Goal: Task Accomplishment & Management: Manage account settings

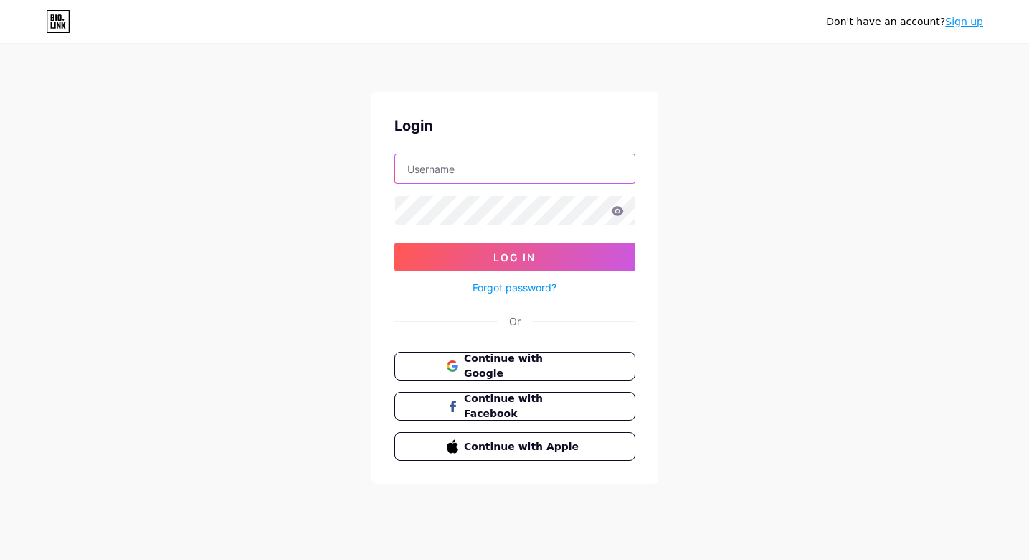
click at [529, 176] on input "text" at bounding box center [515, 168] width 240 height 29
type input "[EMAIL_ADDRESS][DOMAIN_NAME]"
click at [621, 211] on icon at bounding box center [617, 210] width 12 height 9
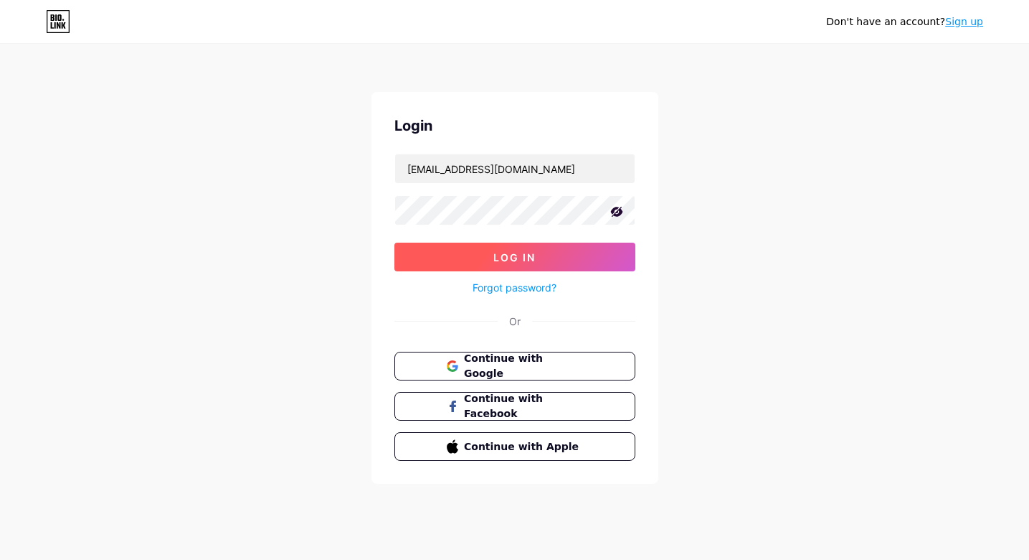
click at [507, 258] on span "Log In" at bounding box center [515, 257] width 42 height 12
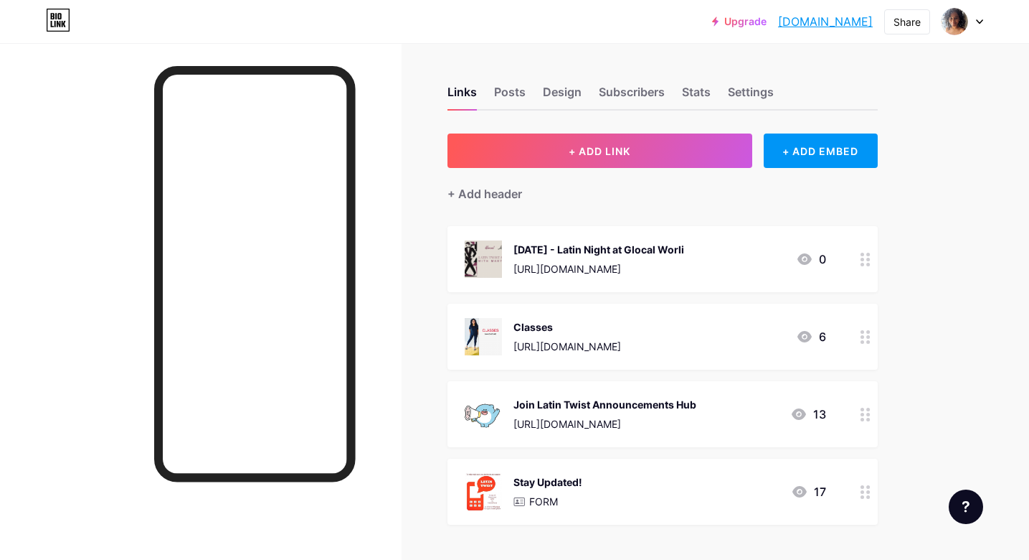
click at [865, 256] on icon at bounding box center [866, 260] width 10 height 14
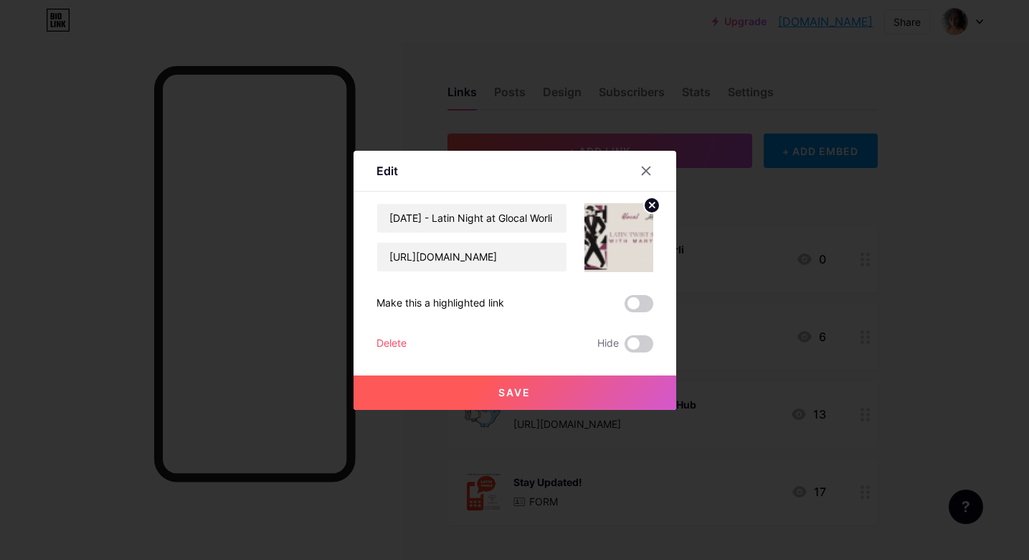
click at [404, 344] on div "Delete" at bounding box center [392, 343] width 30 height 17
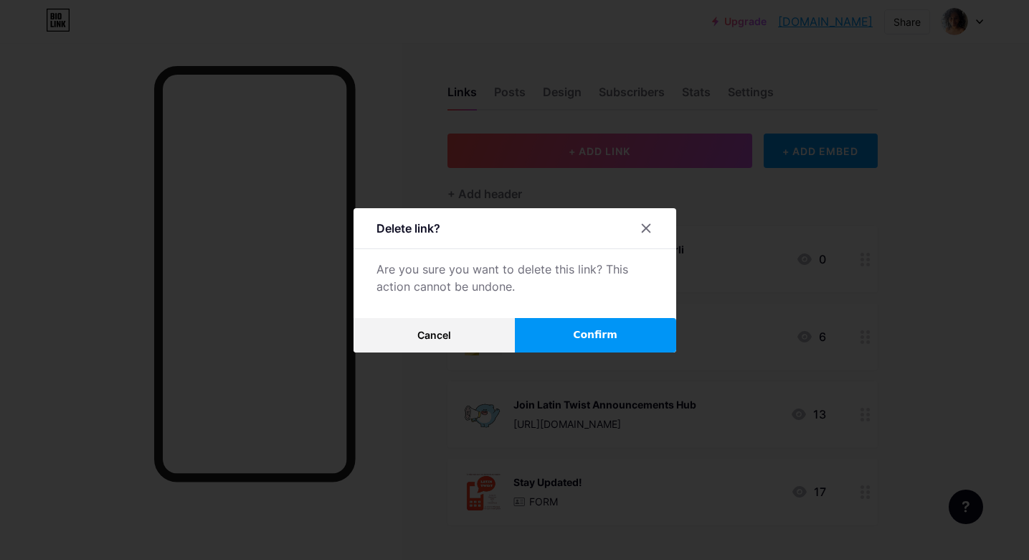
click at [578, 324] on button "Confirm" at bounding box center [595, 335] width 161 height 34
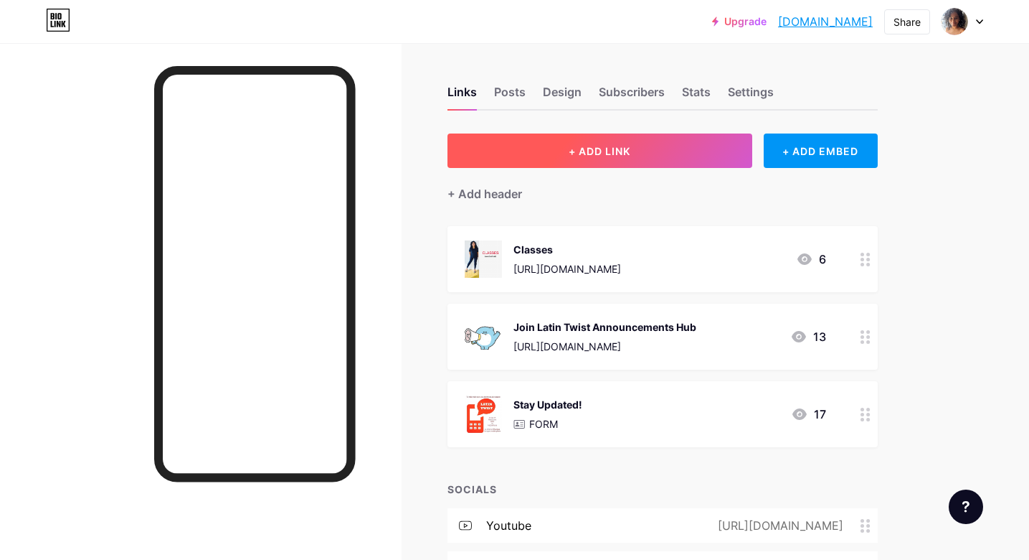
click at [583, 156] on span "+ ADD LINK" at bounding box center [600, 151] width 62 height 12
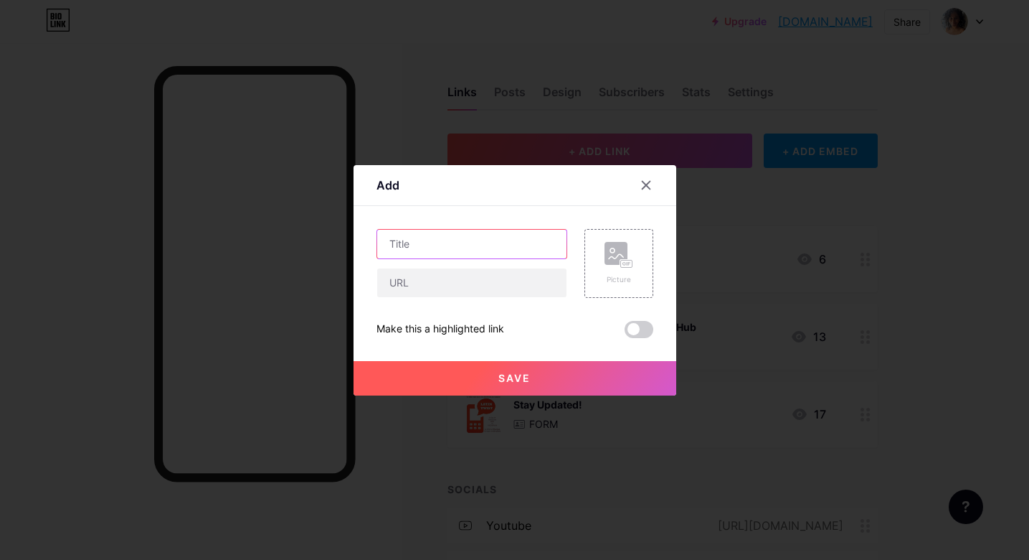
click at [504, 249] on input "text" at bounding box center [471, 244] width 189 height 29
click at [524, 248] on input "[DATE] -" at bounding box center [471, 244] width 189 height 29
paste input "Latin Twist [DATE] Party- AntiSOCIAL [GEOGRAPHIC_DATA]"
type input "[DATE] - Latin Twist [DATE] Party- AntiSOCIAL [GEOGRAPHIC_DATA]"
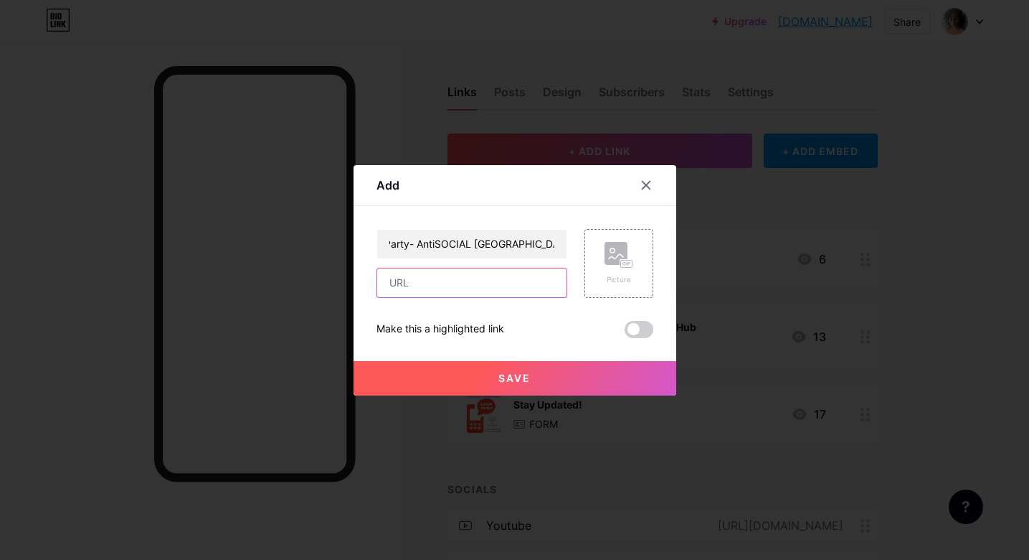
scroll to position [0, 0]
click at [532, 273] on input "text" at bounding box center [471, 282] width 189 height 29
type input "[URL][DOMAIN_NAME]"
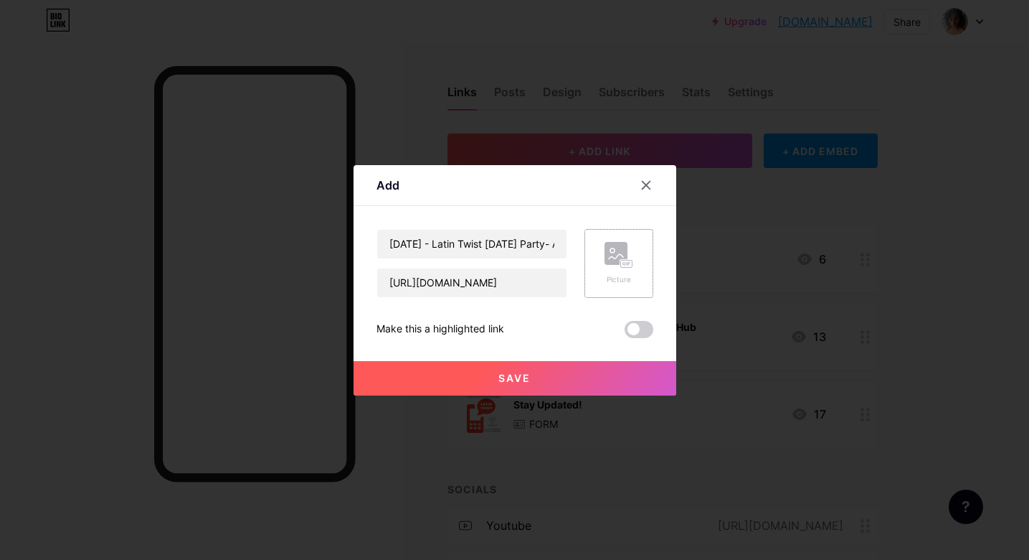
click at [629, 267] on rect at bounding box center [626, 263] width 11 height 7
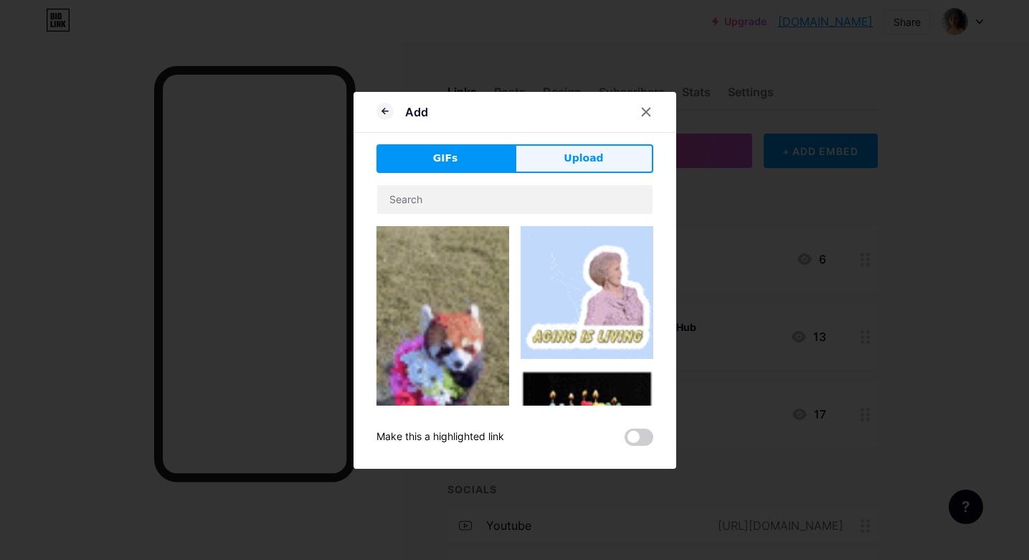
click at [612, 159] on button "Upload" at bounding box center [584, 158] width 138 height 29
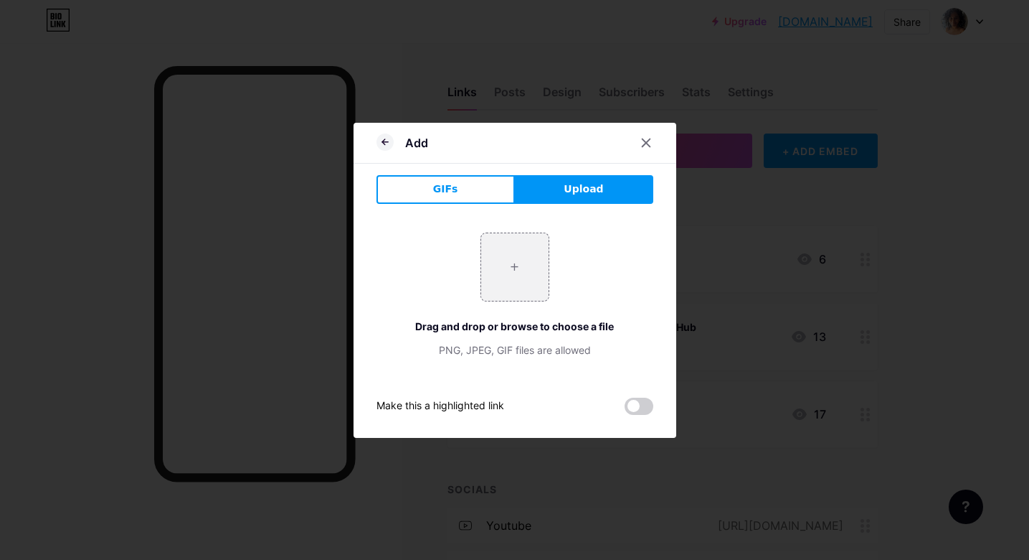
click at [504, 302] on div "+ Drag and drop or browse to choose a file PNG, JPEG, GIF files are allowed" at bounding box center [515, 294] width 277 height 125
click at [513, 278] on input "file" at bounding box center [514, 266] width 67 height 67
type input "C:\fakepath\[DATE] Cover Photo (Instagram Post (45)).png"
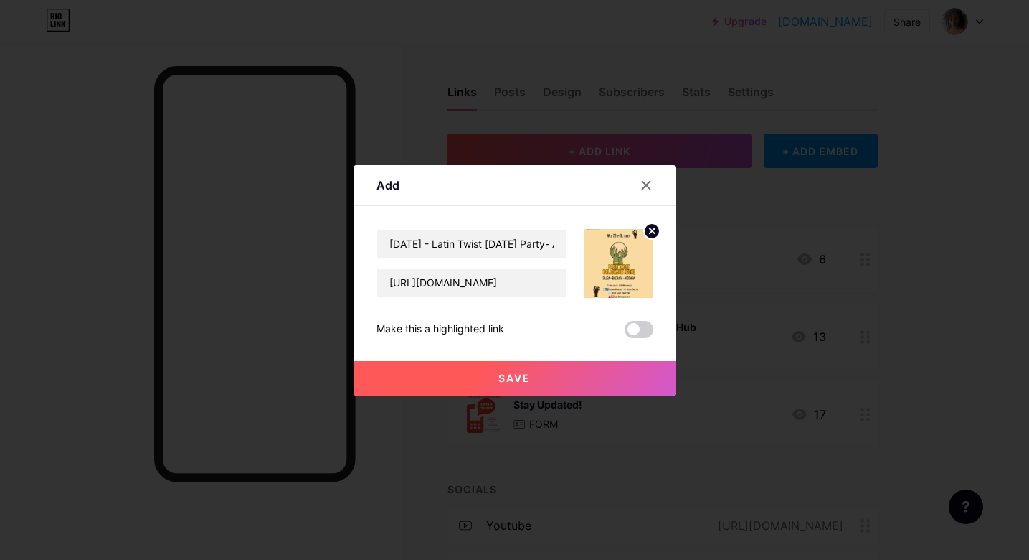
click at [524, 383] on span "Save" at bounding box center [515, 378] width 32 height 12
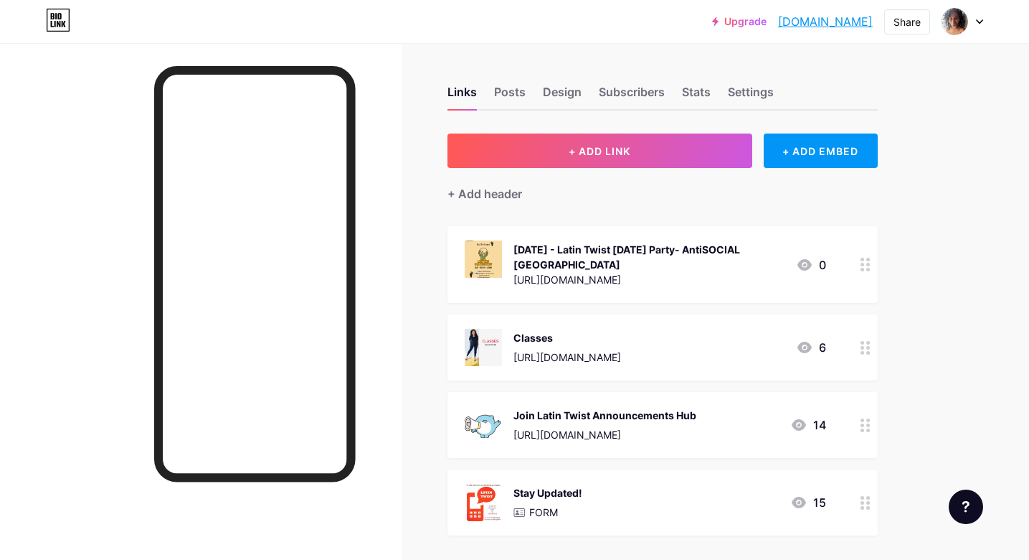
click at [854, 262] on div at bounding box center [866, 264] width 24 height 77
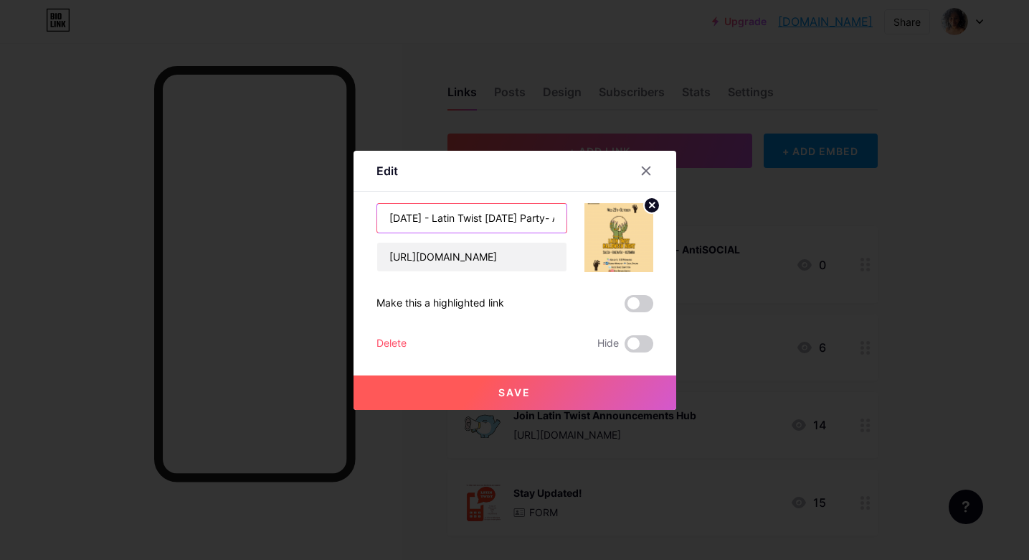
click at [486, 218] on input "[DATE] - Latin Twist [DATE] Party- AntiSOCIAL [GEOGRAPHIC_DATA]" at bounding box center [471, 218] width 189 height 29
drag, startPoint x: 453, startPoint y: 218, endPoint x: 507, endPoint y: 213, distance: 54.8
click at [507, 213] on input "[DATE] - Latin Twist [DATE] Party- AntiSOCIAL [GEOGRAPHIC_DATA]" at bounding box center [471, 218] width 189 height 29
type input "[DATE] - [DATE] Party- AntiSOCIAL [GEOGRAPHIC_DATA]"
click at [532, 395] on button "Save" at bounding box center [515, 392] width 323 height 34
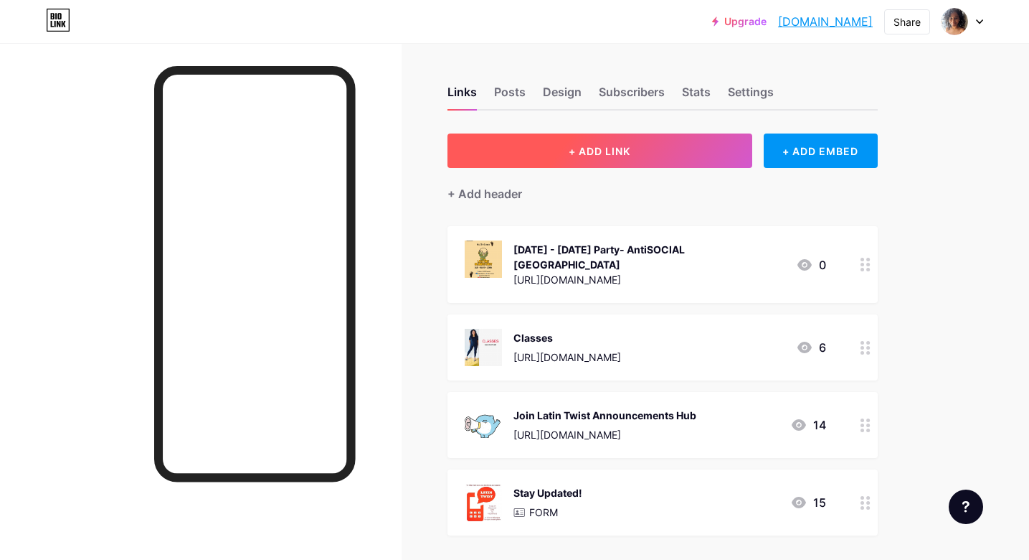
click at [638, 154] on button "+ ADD LINK" at bounding box center [600, 150] width 305 height 34
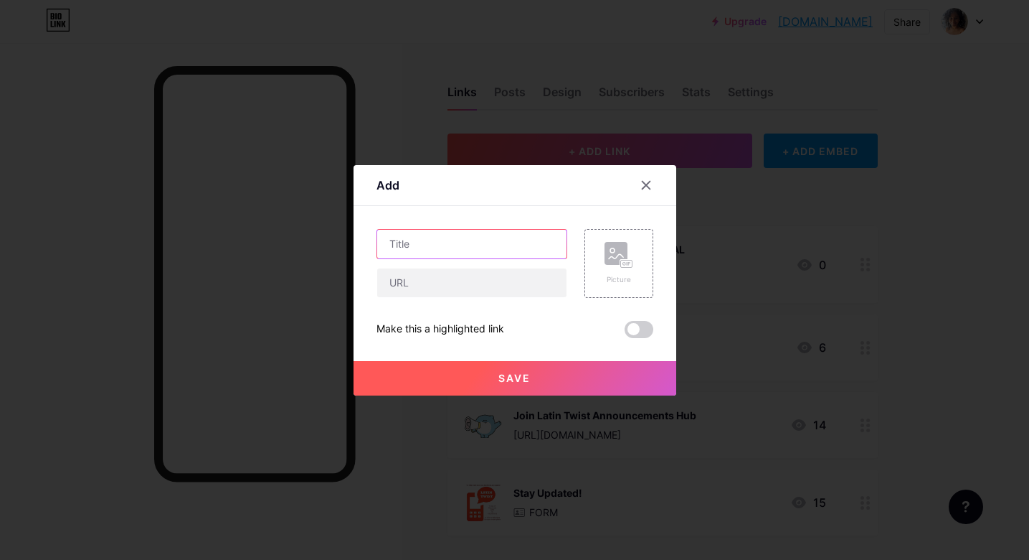
click at [527, 242] on input "text" at bounding box center [471, 244] width 189 height 29
click at [514, 260] on div "[DATE] -" at bounding box center [472, 263] width 191 height 69
click at [494, 248] on input "[DATE] -" at bounding box center [471, 244] width 189 height 29
paste input "Latin x [DATE] Fusion Party"
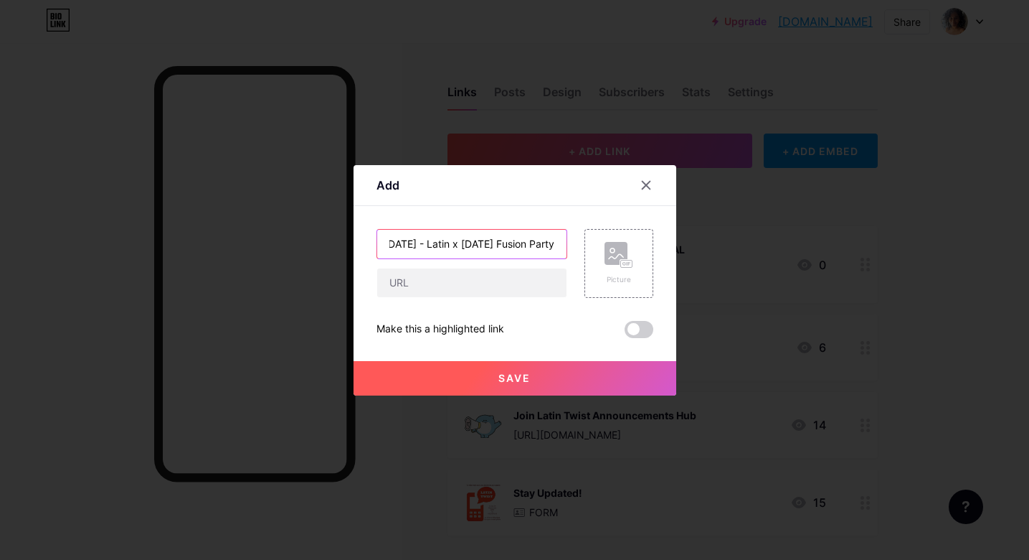
click at [461, 241] on input "[DATE] - Latin x [DATE] Fusion Party" at bounding box center [471, 244] width 189 height 29
type input "[DATE] - Latin x [DATE] Fusion Party"
click at [600, 265] on div "Picture" at bounding box center [619, 263] width 69 height 69
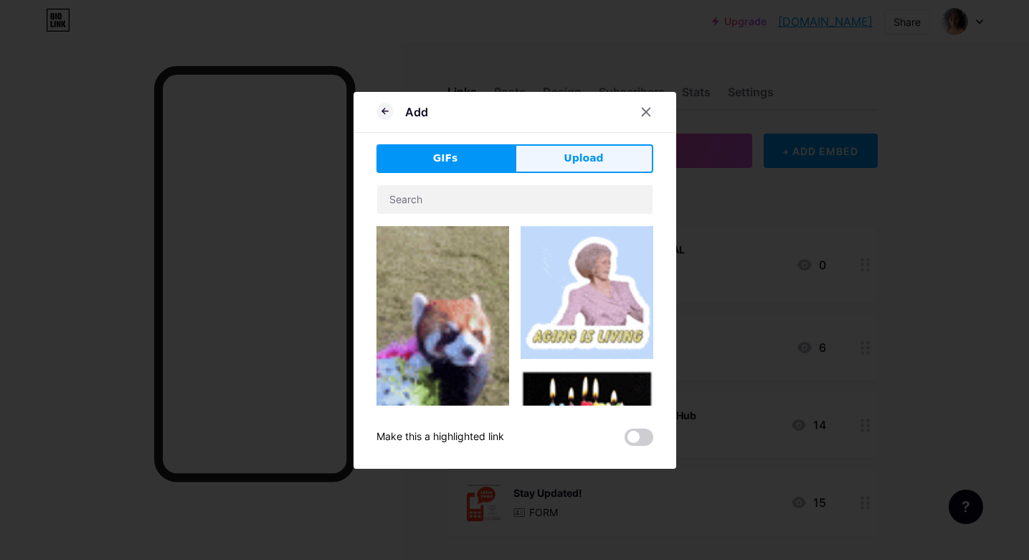
click at [567, 165] on span "Upload" at bounding box center [583, 158] width 39 height 15
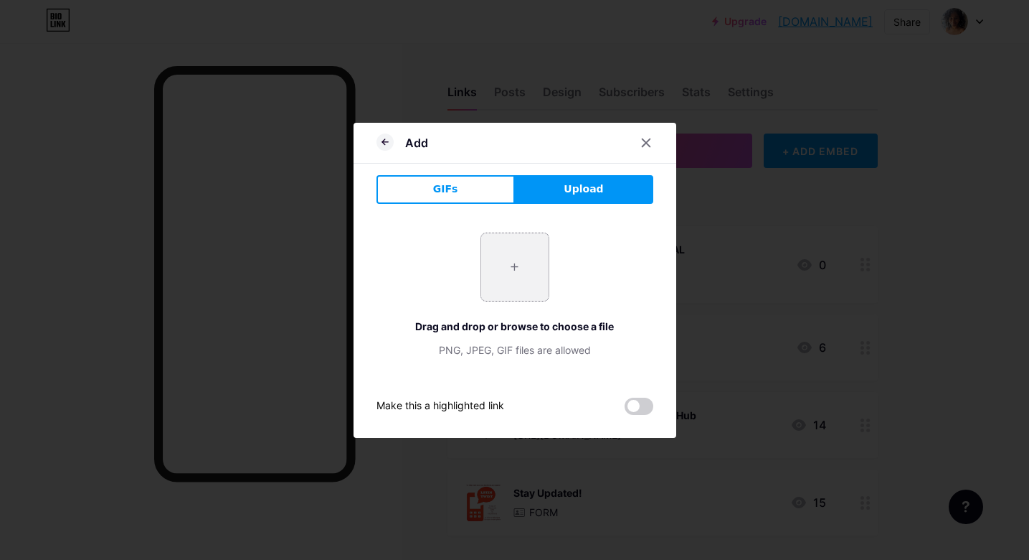
click at [507, 270] on input "file" at bounding box center [514, 266] width 67 height 67
type input "C:\fakepath\[DATE] Instagram Post.png"
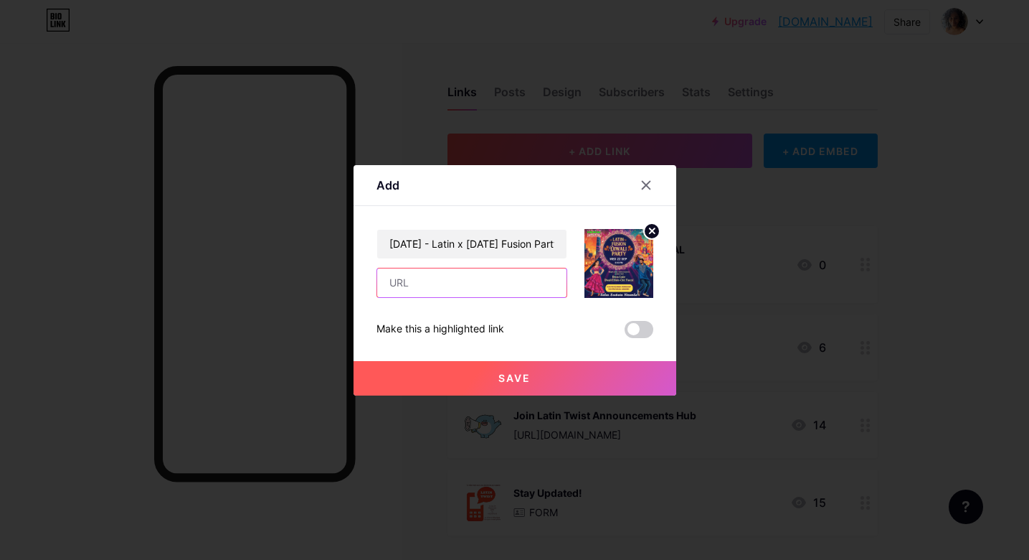
click at [481, 286] on input "text" at bounding box center [471, 282] width 189 height 29
type input "[URL][DOMAIN_NAME]"
click at [510, 379] on span "Save" at bounding box center [515, 378] width 32 height 12
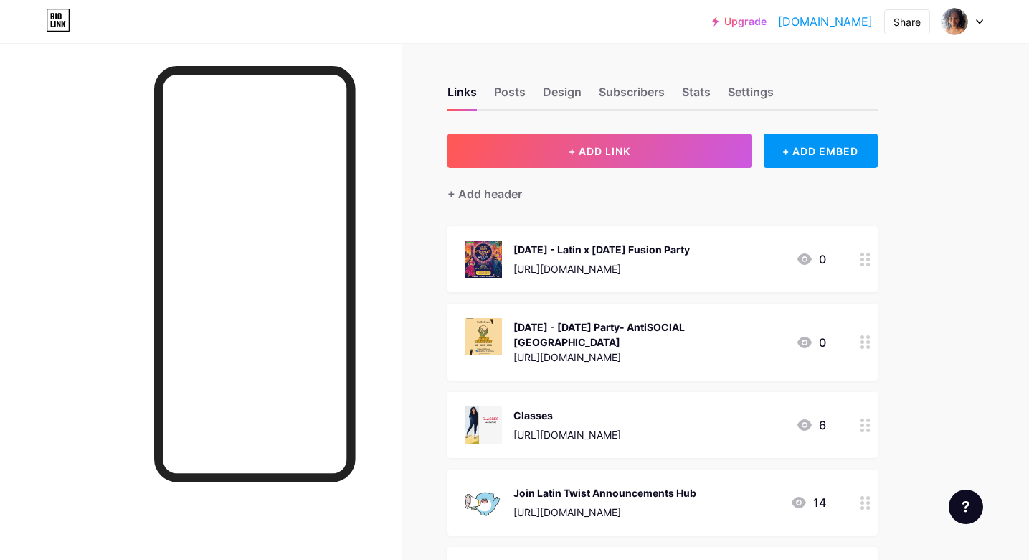
click at [690, 261] on div "[URL][DOMAIN_NAME]" at bounding box center [602, 268] width 176 height 15
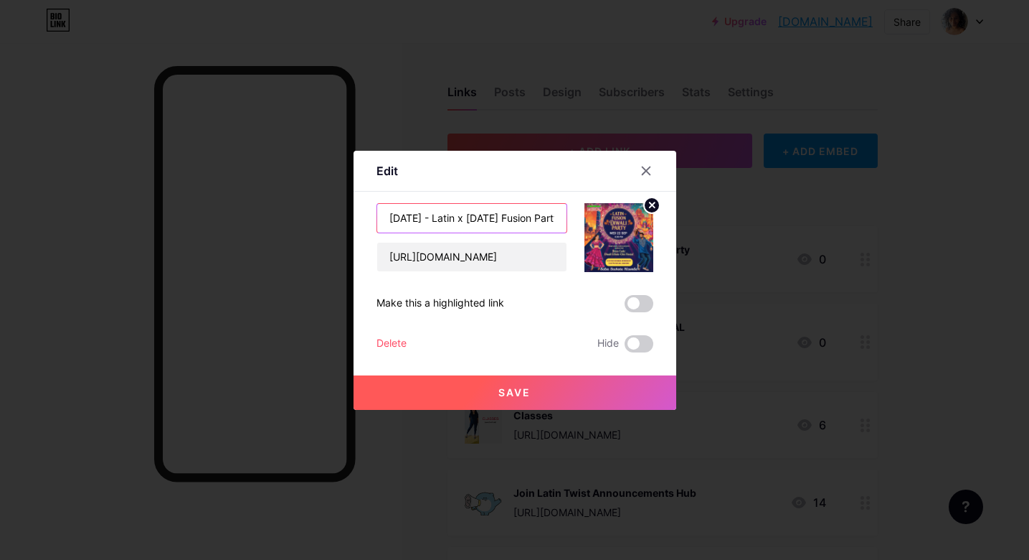
click at [539, 210] on input "[DATE] - Latin x [DATE] Fusion Party" at bounding box center [471, 218] width 189 height 29
drag, startPoint x: 521, startPoint y: 217, endPoint x: 568, endPoint y: 217, distance: 47.3
click at [568, 217] on div "Wed 22 Oct - Latin x Diwali Fusion Party https://latintwist.mojo.page/latinmumb…" at bounding box center [515, 237] width 277 height 69
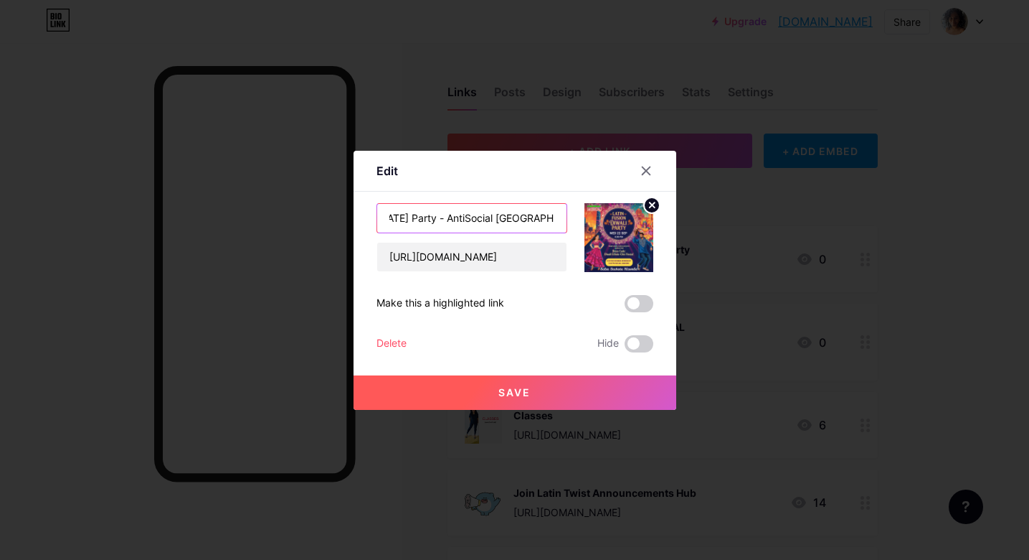
type input "Wed 22 Oct - Latin x Diwali Party - AntiSocial Mumbai"
click at [522, 388] on span "Save" at bounding box center [515, 392] width 32 height 12
